Goal: Transaction & Acquisition: Purchase product/service

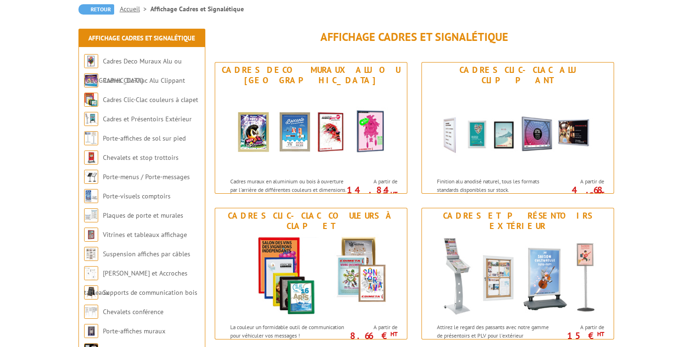
scroll to position [94, 0]
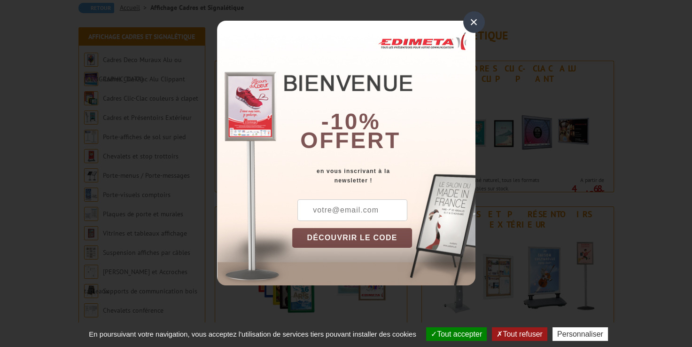
click at [475, 24] on div "×" at bounding box center [474, 22] width 22 height 22
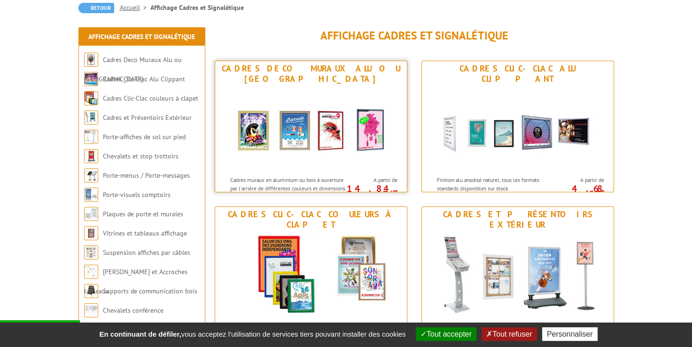
click at [275, 86] on img at bounding box center [311, 128] width 174 height 85
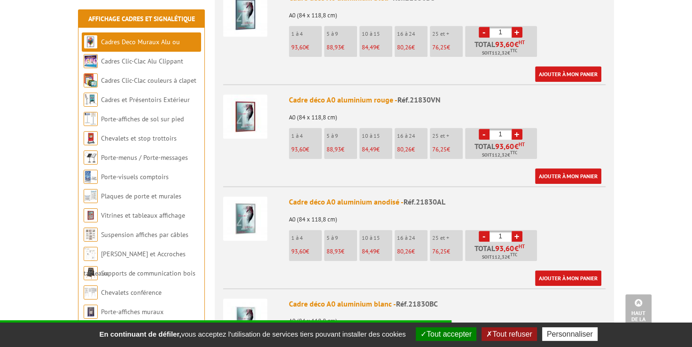
scroll to position [563, 0]
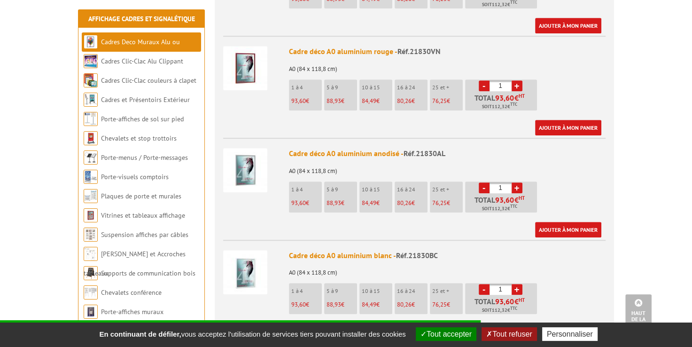
click at [240, 154] on img at bounding box center [245, 170] width 44 height 44
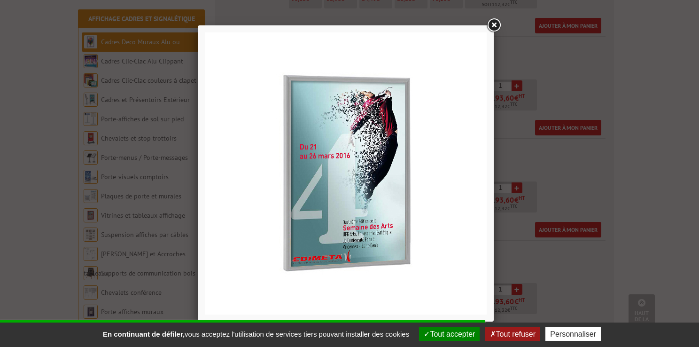
click at [492, 28] on link at bounding box center [493, 25] width 17 height 17
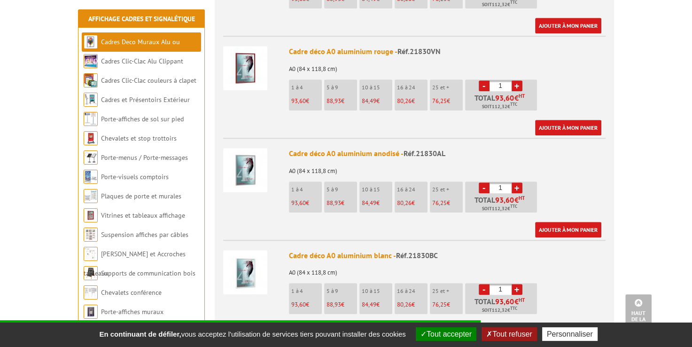
click at [239, 160] on img at bounding box center [245, 170] width 44 height 44
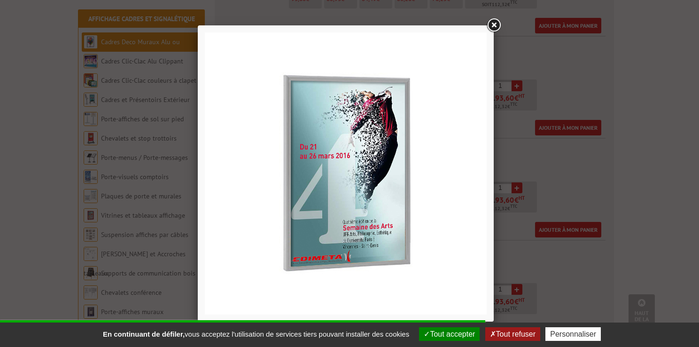
click at [500, 29] on link at bounding box center [493, 25] width 17 height 17
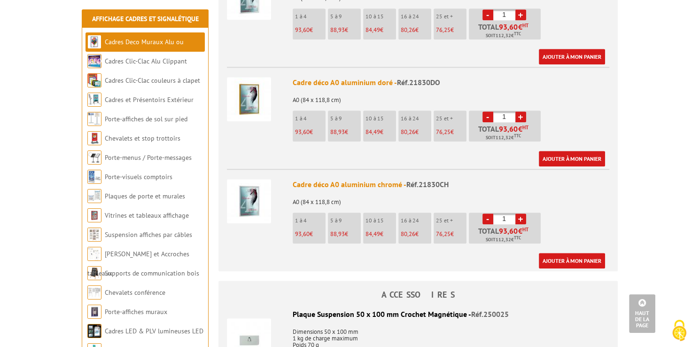
scroll to position [845, 0]
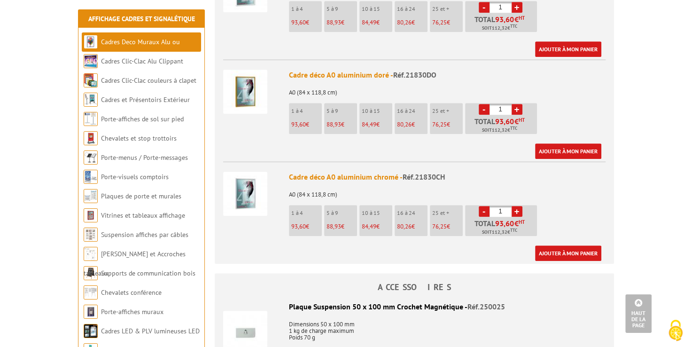
click at [254, 178] on img at bounding box center [245, 193] width 44 height 44
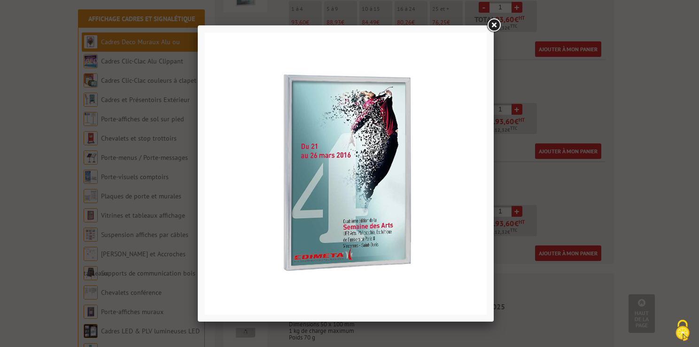
click at [500, 27] on link at bounding box center [493, 25] width 17 height 17
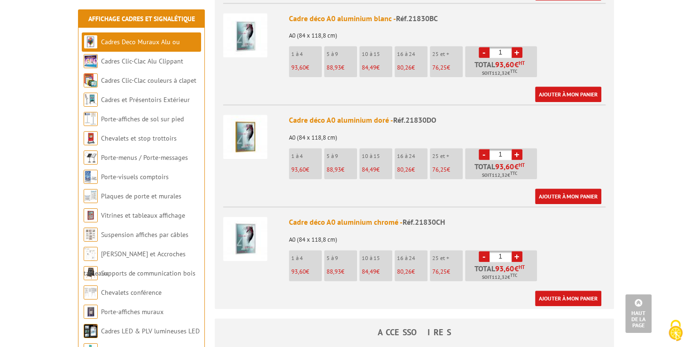
scroll to position [798, 0]
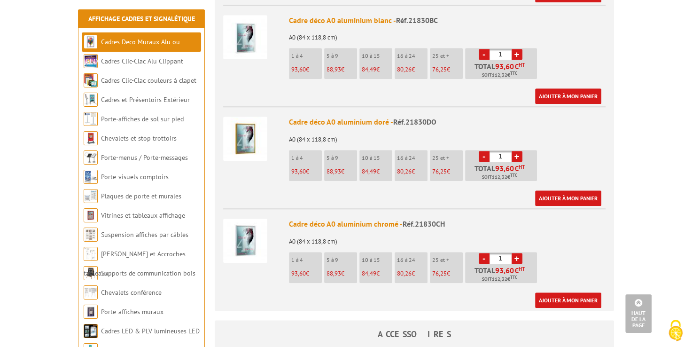
click at [237, 254] on div at bounding box center [252, 239] width 59 height 61
click at [243, 232] on img at bounding box center [245, 240] width 44 height 44
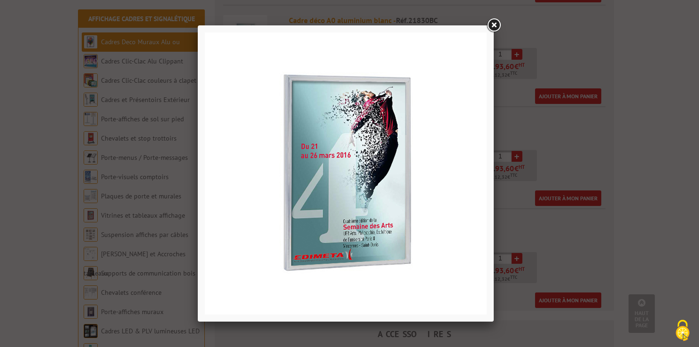
click at [496, 25] on link at bounding box center [493, 25] width 17 height 17
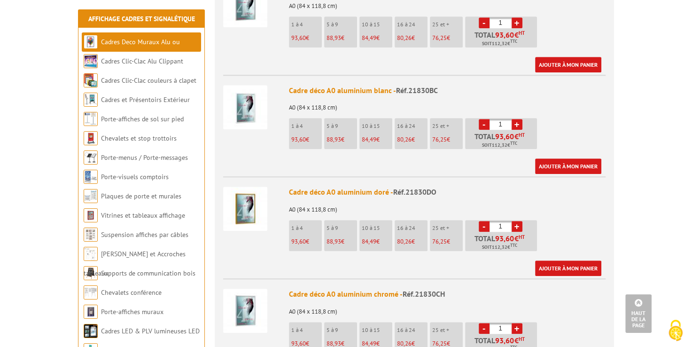
scroll to position [610, 0]
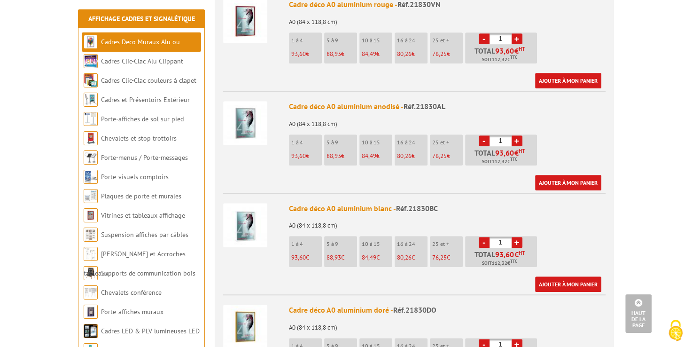
click at [263, 108] on img at bounding box center [245, 123] width 44 height 44
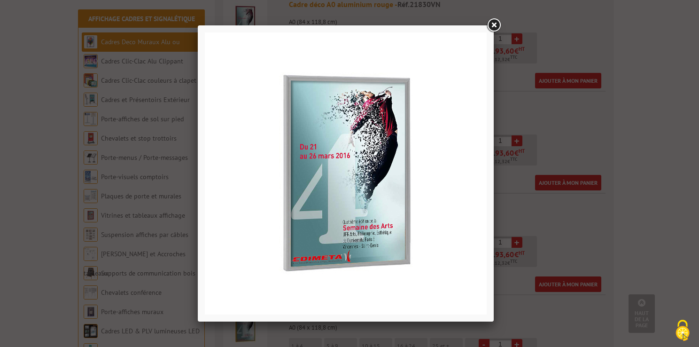
click at [495, 24] on link at bounding box center [493, 25] width 17 height 17
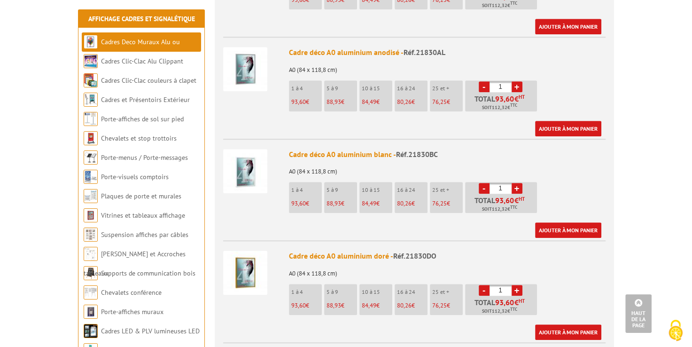
scroll to position [704, 0]
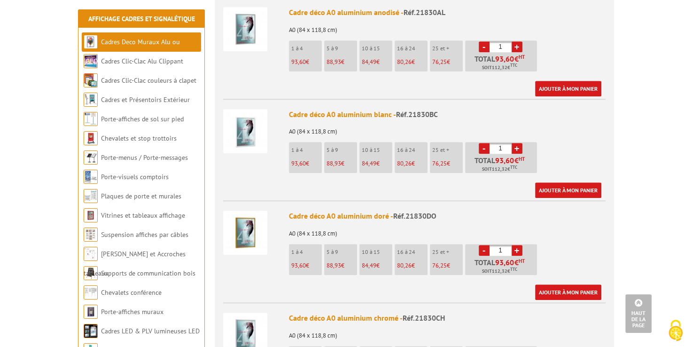
click at [254, 312] on img at bounding box center [245, 334] width 44 height 44
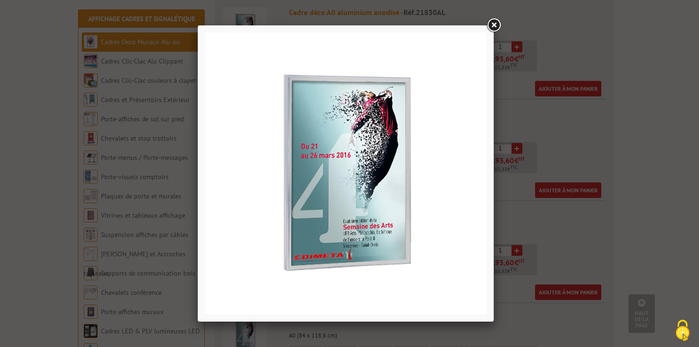
click at [489, 25] on link at bounding box center [493, 25] width 17 height 17
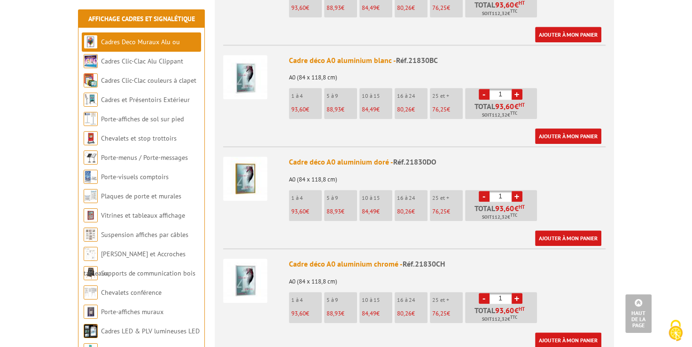
scroll to position [798, 0]
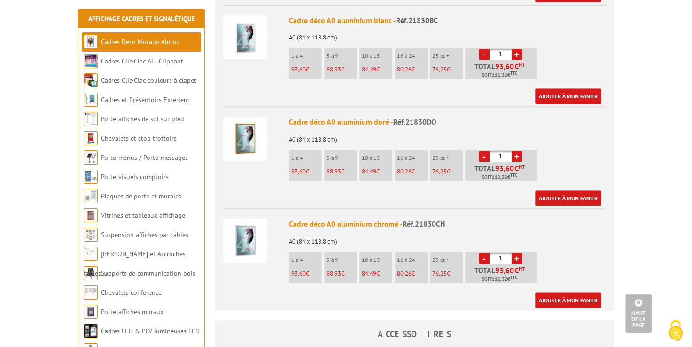
click at [367, 256] on p "10 à 15" at bounding box center [377, 259] width 31 height 7
click at [306, 269] on span "84,49" at bounding box center [298, 273] width 15 height 8
click at [379, 270] on p "84,49 €" at bounding box center [377, 273] width 31 height 7
click at [352, 218] on div "Cadre déco A0 aluminium chromé - Réf.21830CH" at bounding box center [447, 223] width 316 height 11
click at [507, 253] on input "1" at bounding box center [500, 258] width 22 height 11
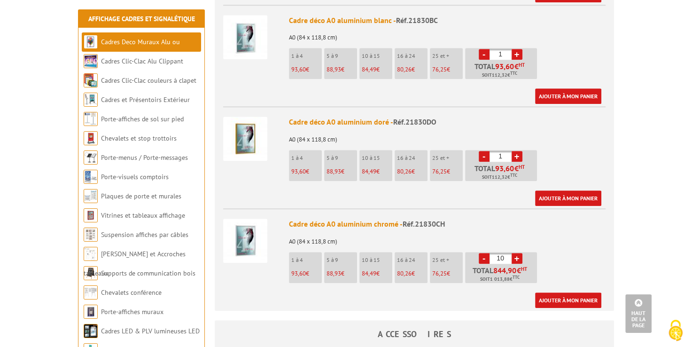
type input "10"
click at [495, 218] on div "Cadre déco A0 aluminium chromé - Réf.21830CH A0 (84 x 118,8 cm) 1 à 4 93,60 € 5…" at bounding box center [447, 262] width 316 height 89
